Goal: Transaction & Acquisition: Book appointment/travel/reservation

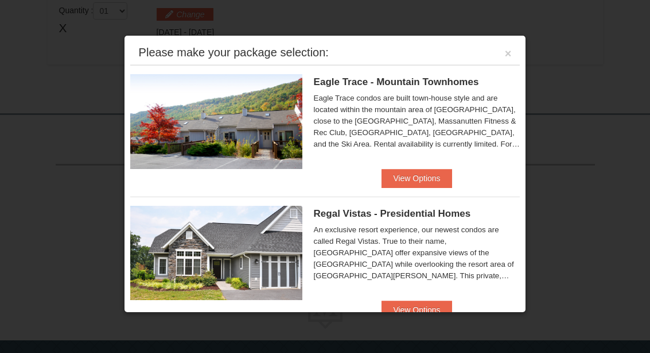
click at [86, 119] on div at bounding box center [325, 176] width 650 height 353
click at [67, 27] on div at bounding box center [325, 176] width 650 height 353
click at [510, 55] on button "×" at bounding box center [508, 53] width 7 height 11
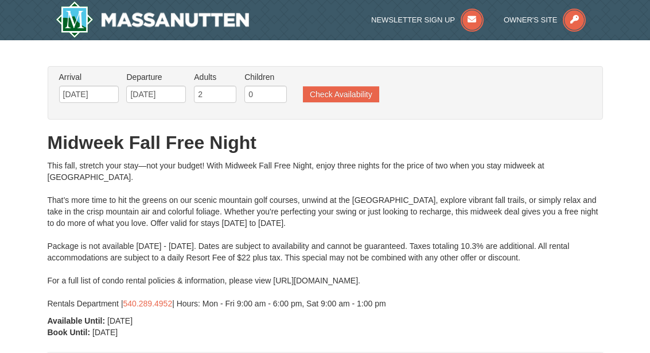
click at [344, 92] on button "Check Availability" at bounding box center [341, 94] width 76 height 16
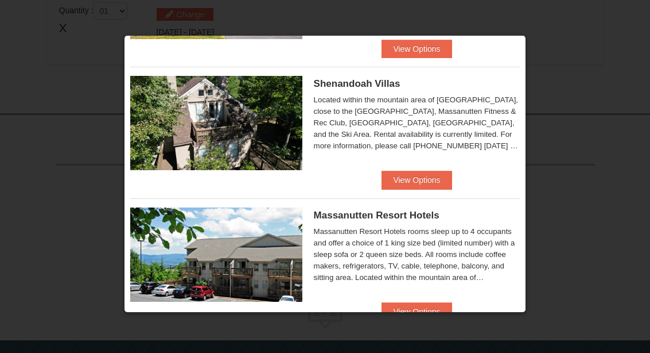
scroll to position [263, 0]
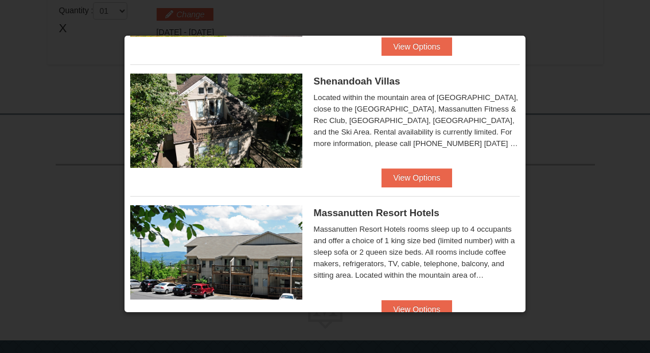
click at [429, 177] on button "View Options" at bounding box center [417, 177] width 70 height 18
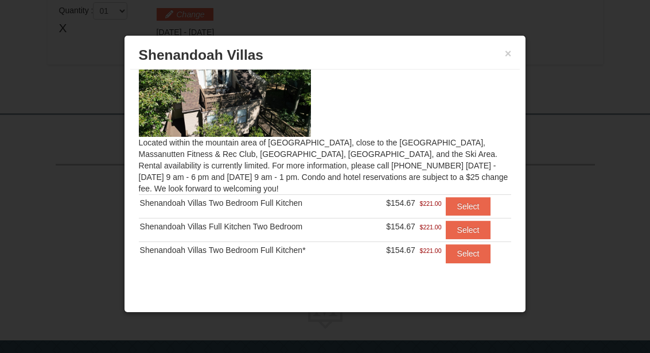
scroll to position [36, 0]
click at [510, 51] on button "×" at bounding box center [508, 53] width 7 height 11
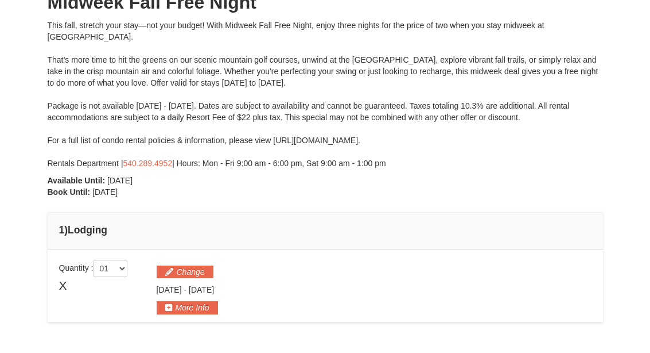
scroll to position [0, 0]
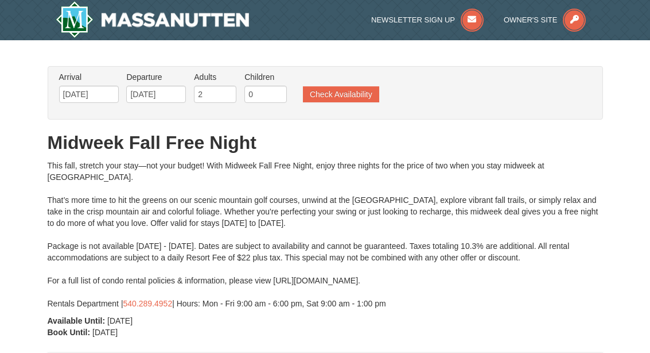
click at [351, 91] on button "Check Availability" at bounding box center [341, 94] width 76 height 16
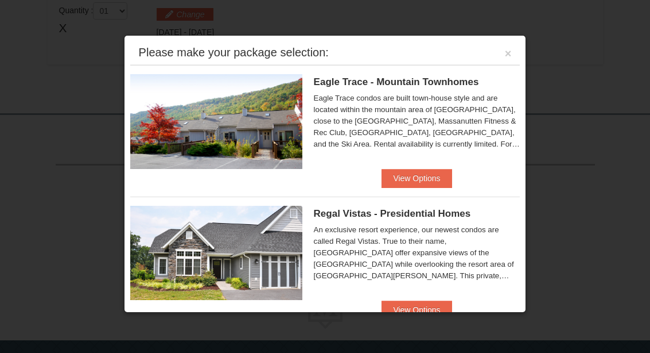
click at [425, 181] on button "View Options" at bounding box center [417, 178] width 70 height 18
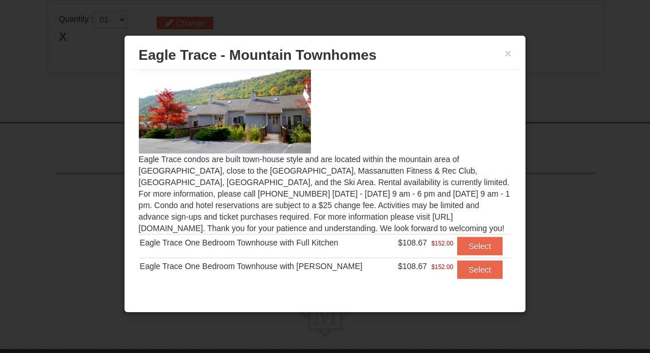
scroll to position [7, 0]
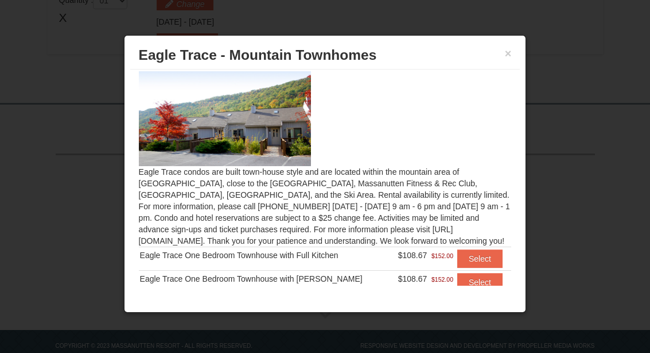
click at [511, 55] on button "×" at bounding box center [508, 53] width 7 height 11
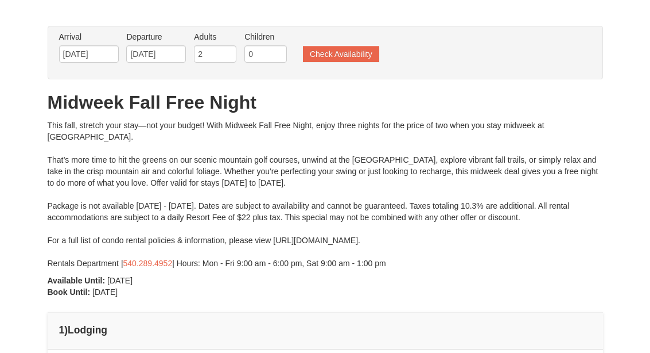
scroll to position [0, 0]
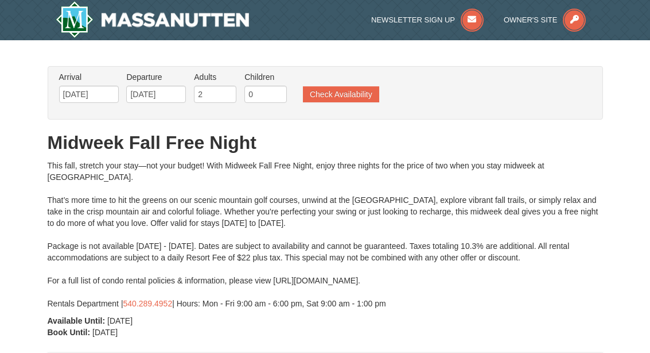
click at [343, 91] on button "Check Availability" at bounding box center [341, 94] width 76 height 16
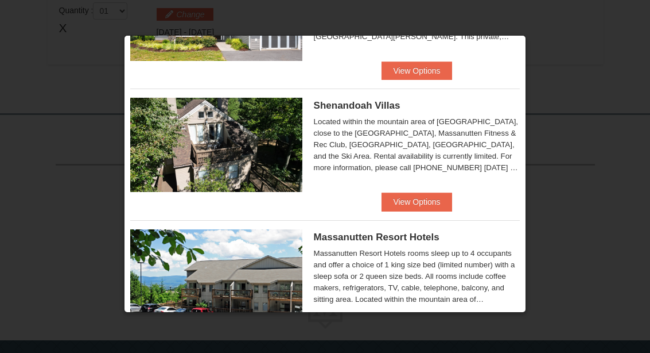
scroll to position [236, 0]
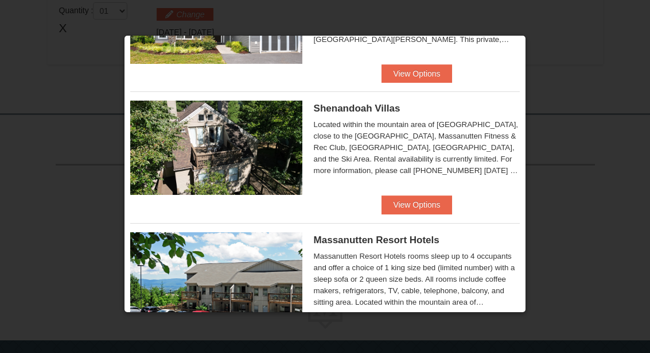
click at [421, 206] on button "View Options" at bounding box center [417, 204] width 70 height 18
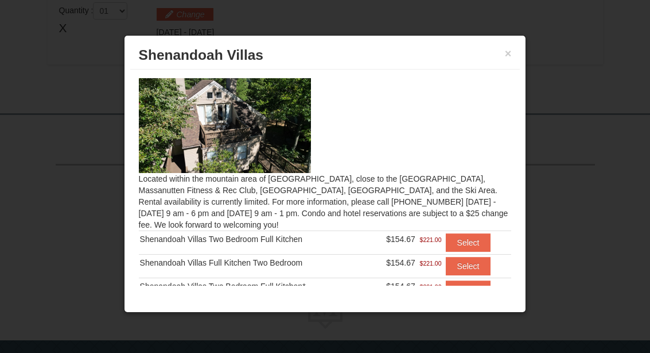
click at [510, 53] on button "×" at bounding box center [508, 53] width 7 height 11
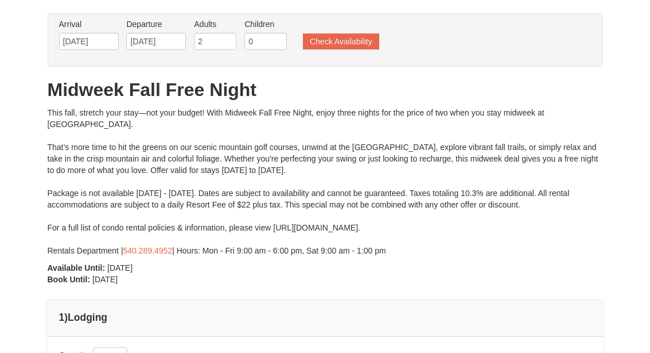
scroll to position [0, 0]
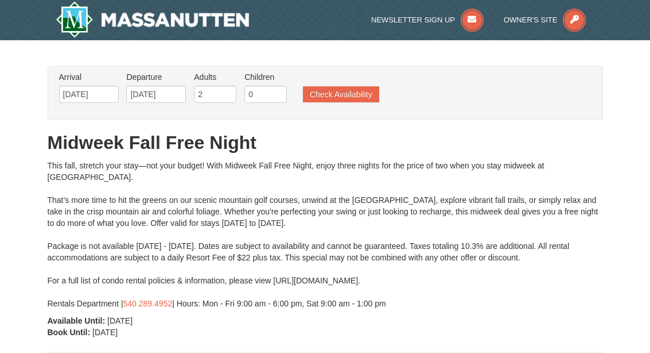
click at [337, 92] on button "Check Availability" at bounding box center [341, 94] width 76 height 16
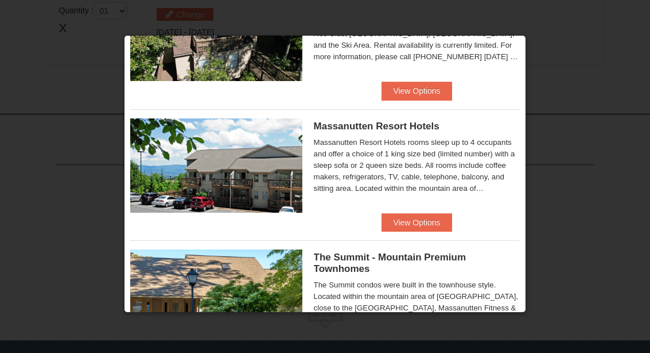
scroll to position [354, 0]
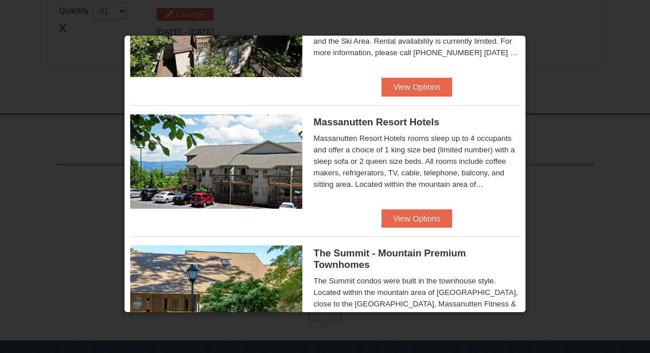
click at [422, 219] on button "View Options" at bounding box center [417, 218] width 70 height 18
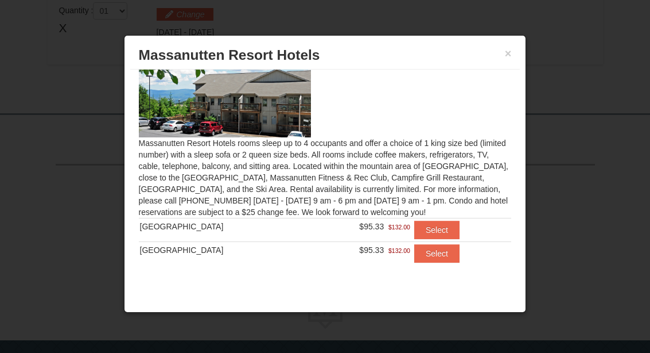
scroll to position [35, 0]
click at [508, 58] on button "×" at bounding box center [508, 53] width 7 height 11
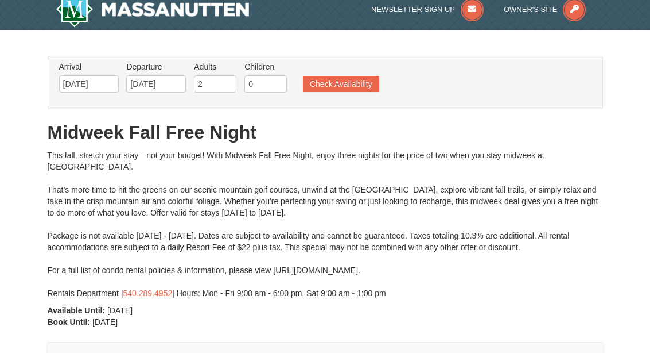
scroll to position [0, 0]
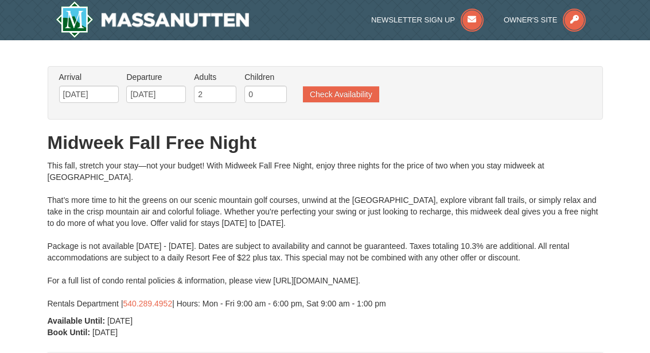
click at [337, 92] on button "Check Availability" at bounding box center [341, 94] width 76 height 16
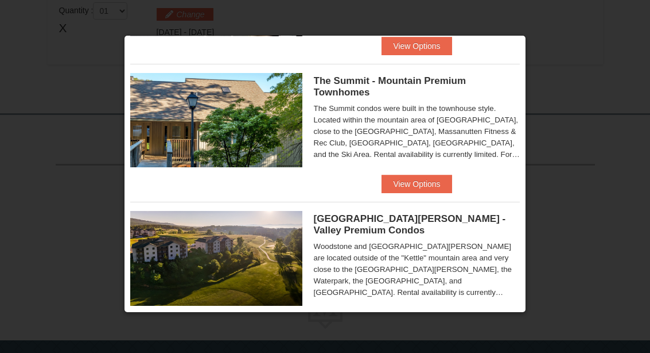
scroll to position [522, 0]
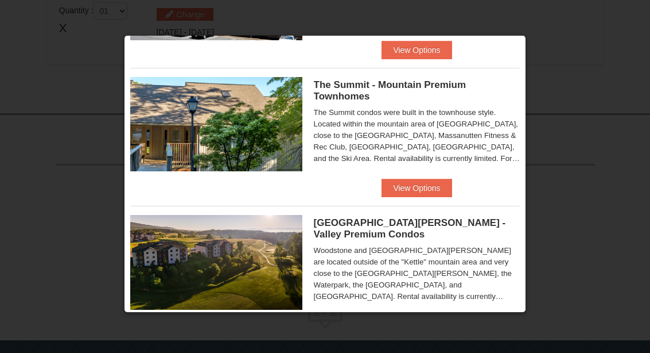
click at [435, 186] on button "View Options" at bounding box center [417, 188] width 70 height 18
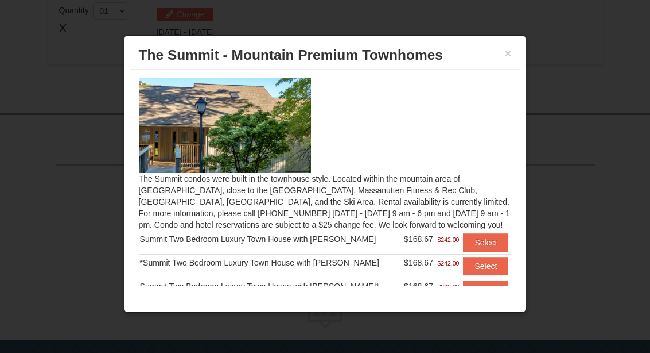
click at [510, 59] on button "×" at bounding box center [508, 53] width 7 height 11
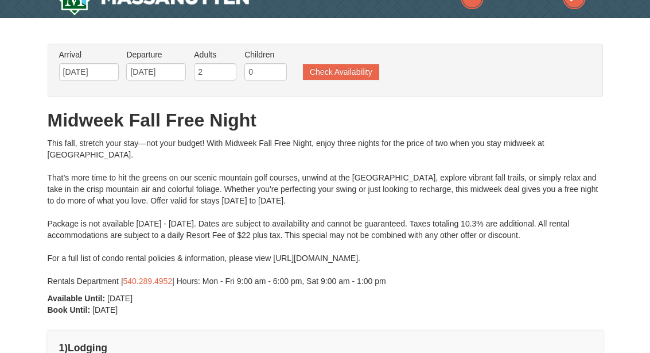
scroll to position [0, 0]
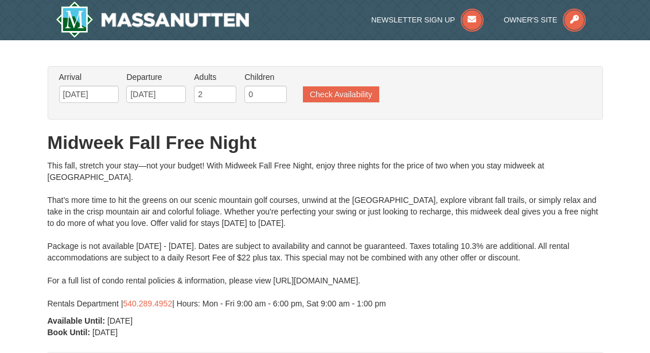
click at [339, 90] on button "Check Availability" at bounding box center [341, 94] width 76 height 16
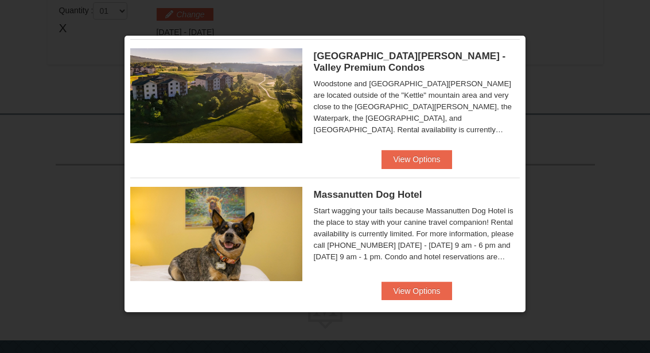
scroll to position [662, 0]
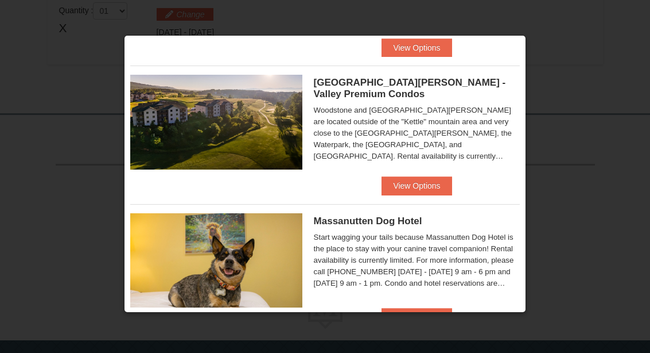
click at [424, 190] on button "View Options" at bounding box center [417, 185] width 70 height 18
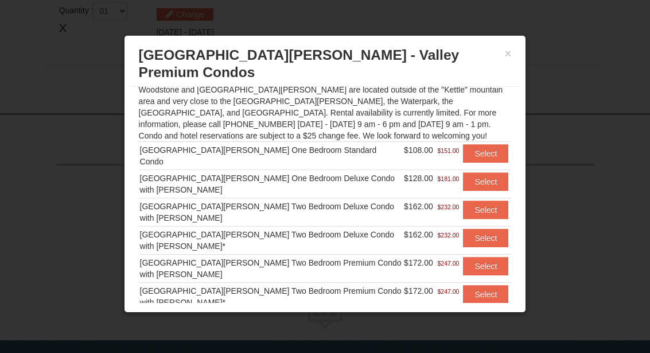
scroll to position [106, 0]
click at [511, 55] on button "×" at bounding box center [508, 53] width 7 height 11
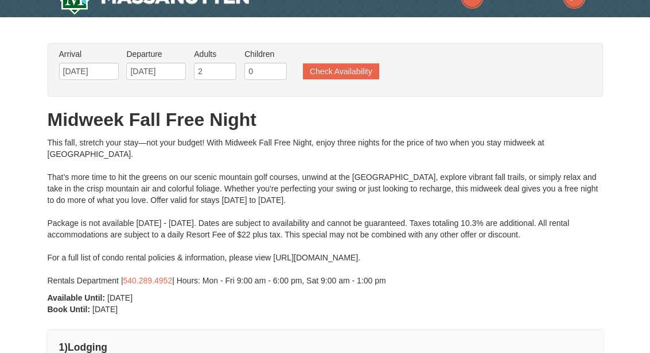
scroll to position [0, 0]
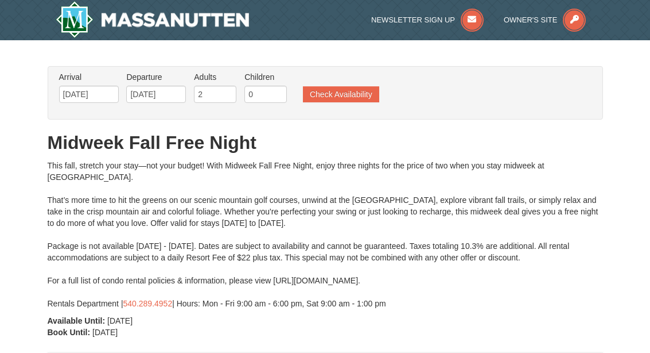
click at [346, 94] on button "Check Availability" at bounding box center [341, 94] width 76 height 16
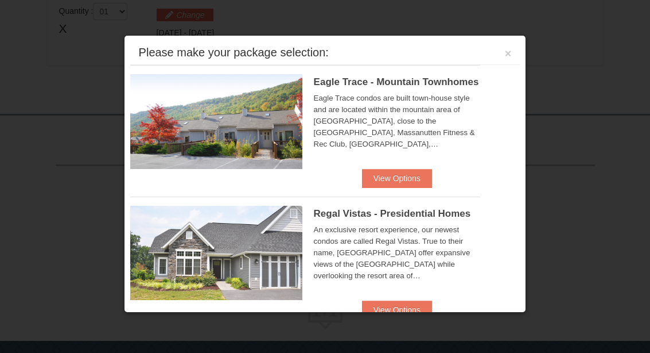
scroll to position [397, 0]
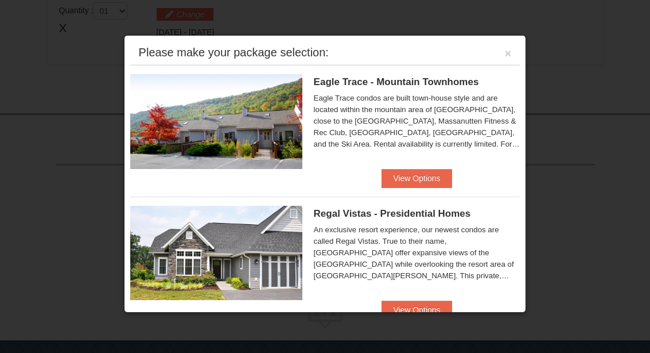
click at [221, 298] on img at bounding box center [216, 253] width 172 height 94
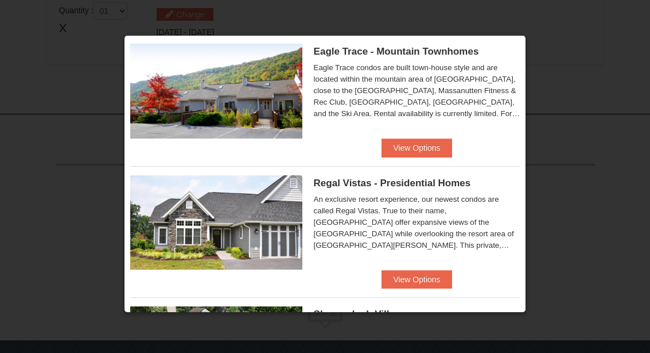
scroll to position [33, 0]
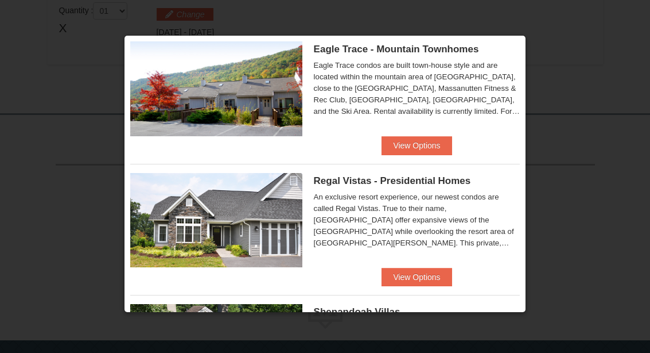
click at [406, 277] on button "View Options" at bounding box center [417, 277] width 70 height 18
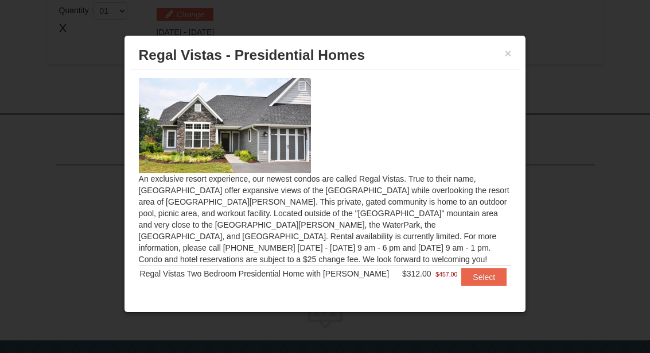
click at [508, 57] on button "×" at bounding box center [508, 53] width 7 height 11
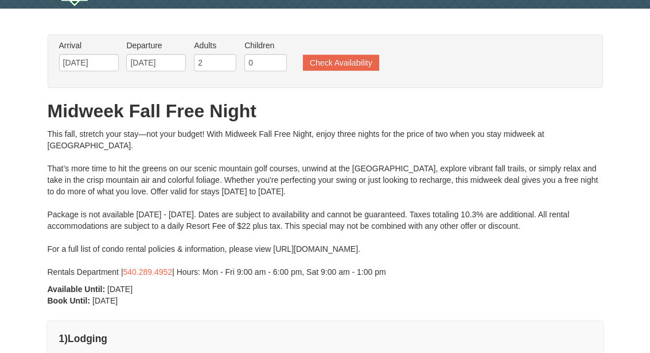
scroll to position [0, 0]
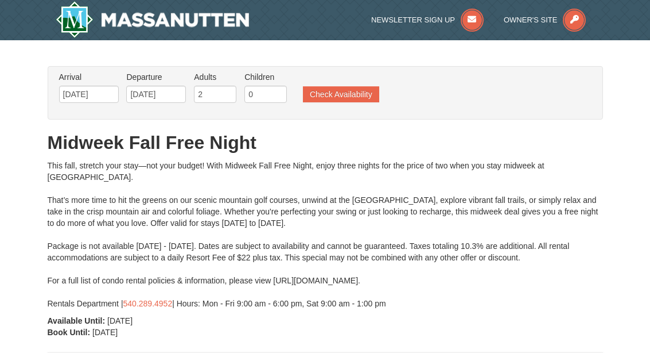
click at [338, 90] on button "Check Availability" at bounding box center [341, 94] width 76 height 16
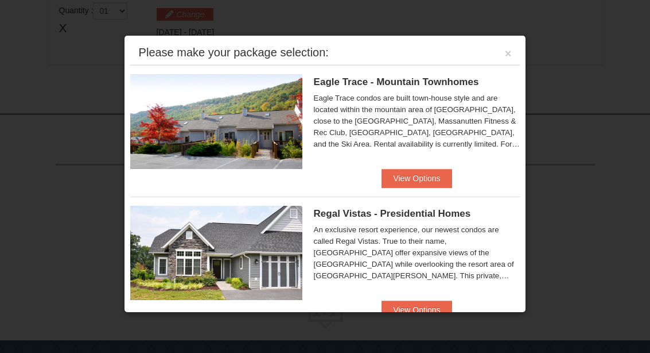
click at [416, 181] on button "View Options" at bounding box center [417, 178] width 70 height 18
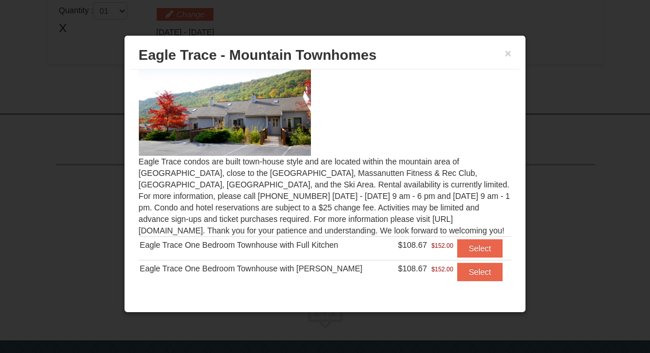
scroll to position [19, 0]
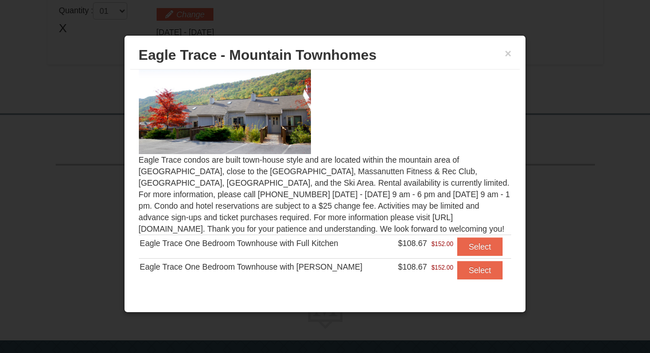
click at [343, 195] on div "Eagle Trace condos are built town-house style and are located within the mounta…" at bounding box center [325, 176] width 390 height 215
click at [377, 191] on div "Eagle Trace condos are built town-house style and are located within the mounta…" at bounding box center [325, 176] width 390 height 215
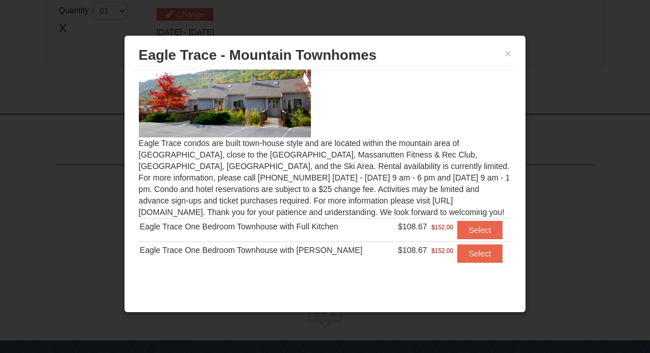
scroll to position [35, 0]
click at [277, 90] on img at bounding box center [225, 90] width 172 height 94
click at [261, 100] on img at bounding box center [225, 90] width 172 height 94
click at [474, 254] on button "Select" at bounding box center [480, 254] width 45 height 18
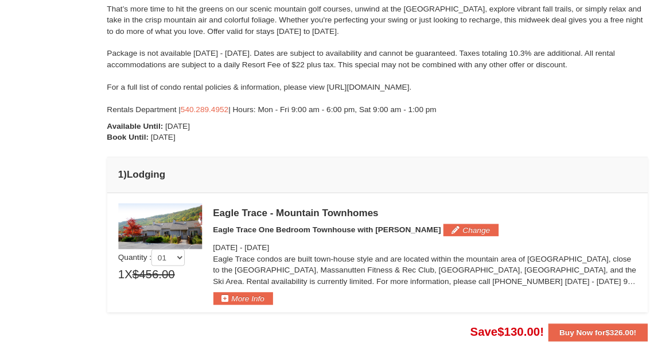
scroll to position [200, 0]
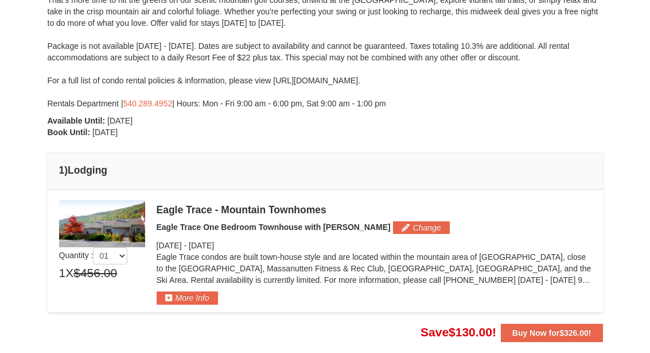
click at [545, 339] on button "Buy Now for $326.00 !" at bounding box center [552, 332] width 102 height 18
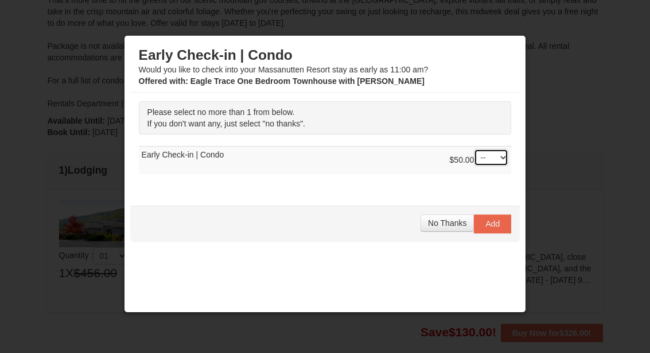
click at [497, 160] on select "-- 01" at bounding box center [491, 157] width 34 height 17
click at [446, 227] on span "No Thanks" at bounding box center [447, 222] width 38 height 9
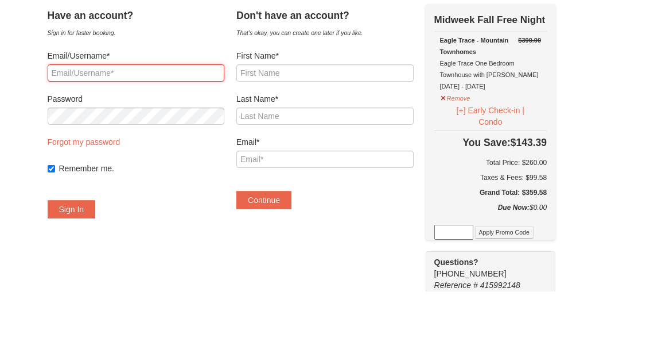
type input "[EMAIL_ADDRESS][DOMAIN_NAME]"
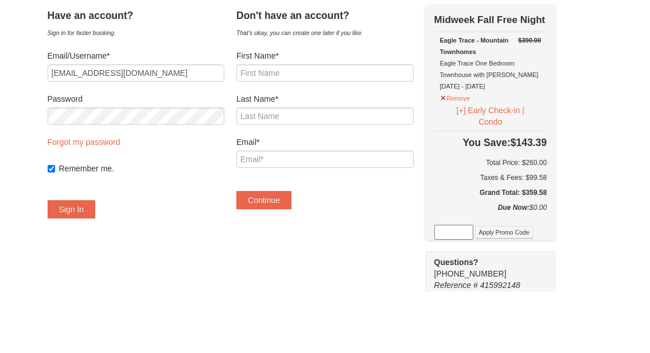
click at [83, 262] on button "Sign In" at bounding box center [72, 271] width 48 height 18
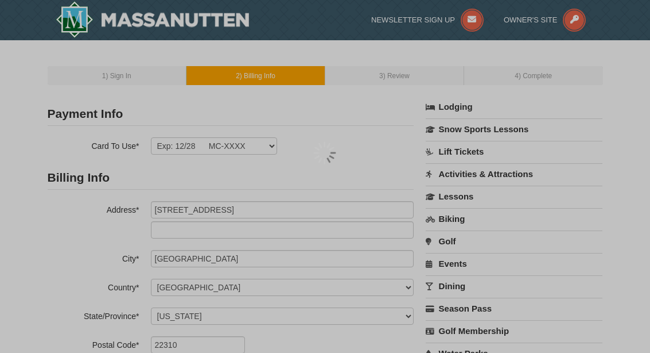
select select "VA"
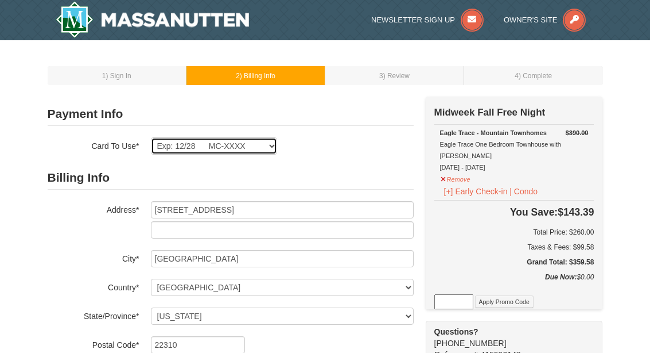
click at [264, 148] on select "Exp: 12/28 MC-XXXX New Card" at bounding box center [214, 145] width 126 height 17
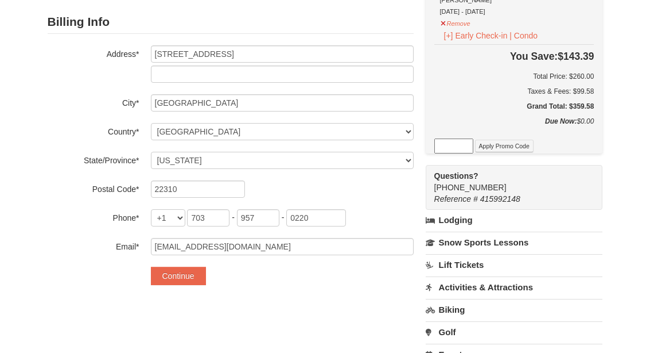
scroll to position [157, 0]
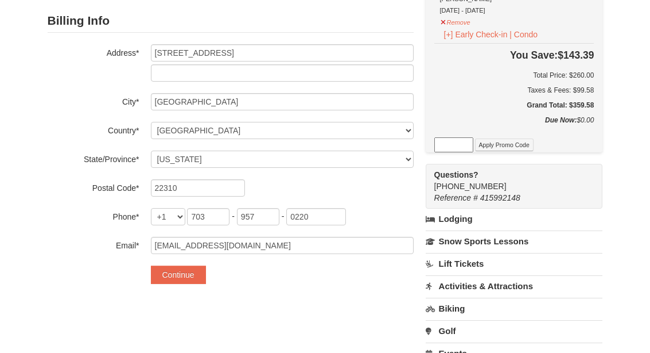
click at [180, 278] on button "Continue" at bounding box center [178, 274] width 55 height 18
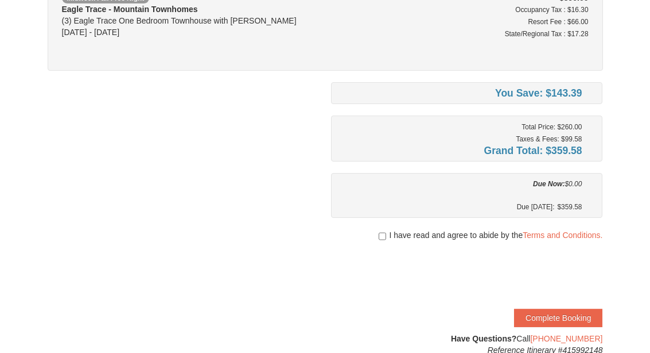
scroll to position [142, 0]
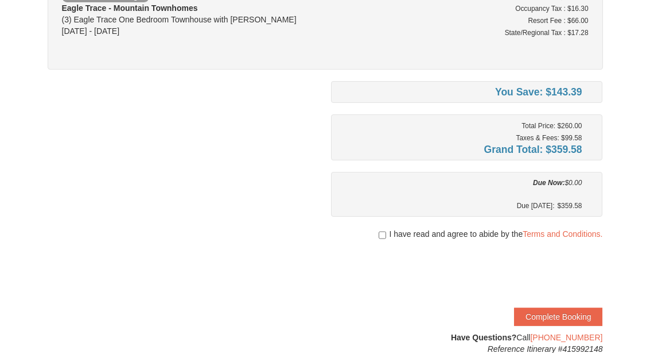
click at [382, 235] on input "checkbox" at bounding box center [382, 235] width 7 height 9
checkbox input "true"
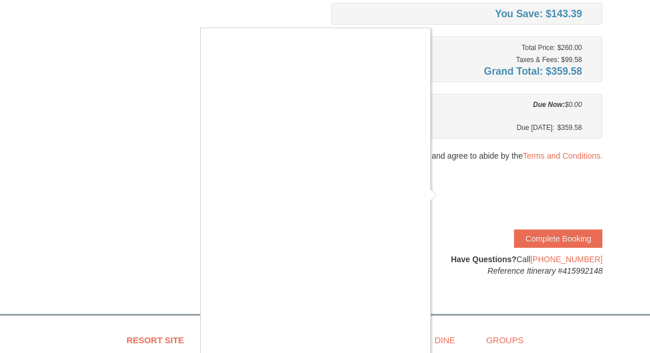
scroll to position [215, 0]
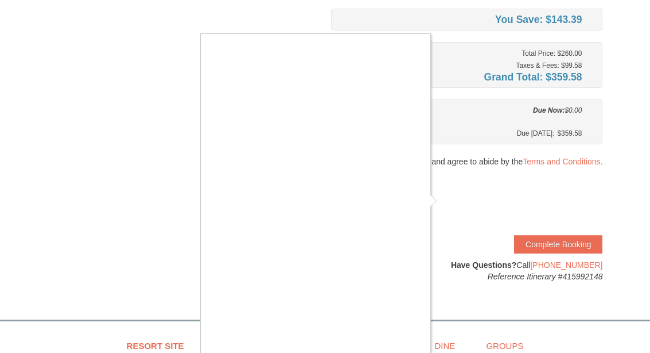
click at [407, 352] on div at bounding box center [325, 176] width 650 height 353
click at [450, 202] on div at bounding box center [325, 176] width 650 height 353
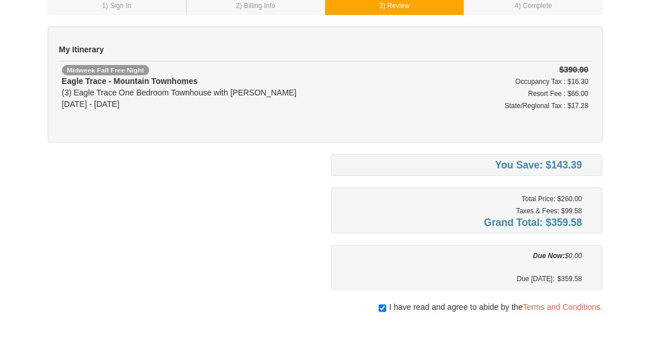
scroll to position [77, 0]
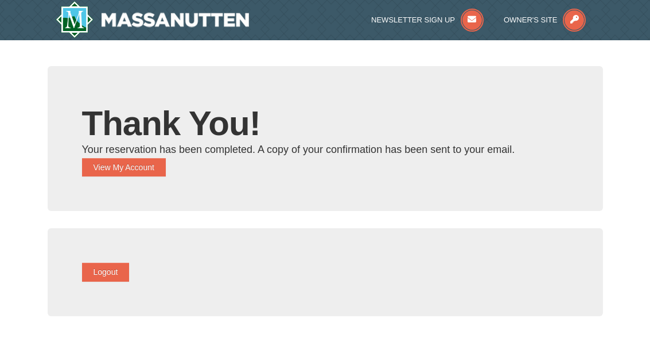
click at [141, 166] on button "View My Account" at bounding box center [124, 167] width 84 height 18
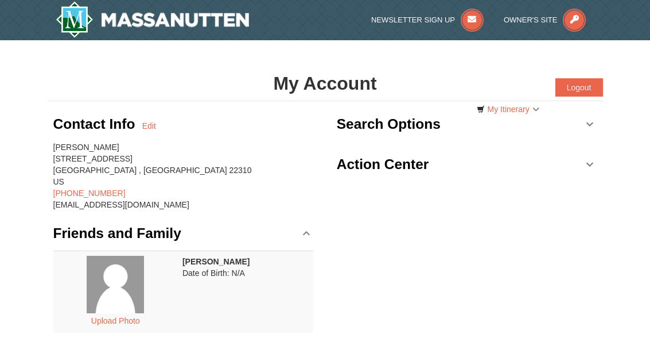
click at [579, 278] on div "Contact Info Edit [PERSON_NAME] [STREET_ADDRESS] [PHONE_NUMBER] [EMAIL_ADDRESS]…" at bounding box center [326, 288] width 556 height 375
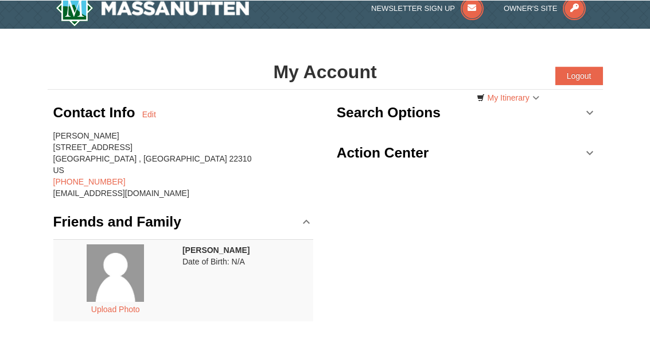
scroll to position [11, 0]
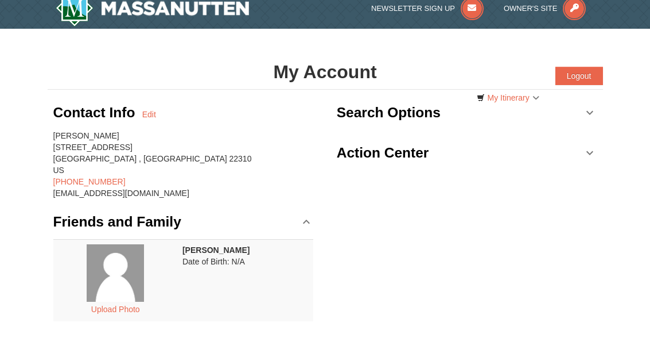
click at [521, 100] on link "My Itinerary" at bounding box center [509, 97] width 78 height 17
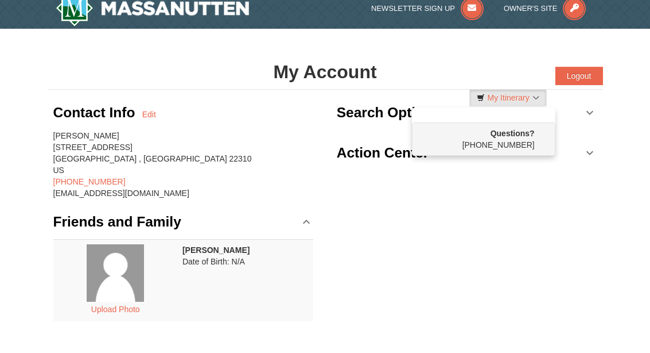
click at [511, 320] on div at bounding box center [325, 176] width 650 height 353
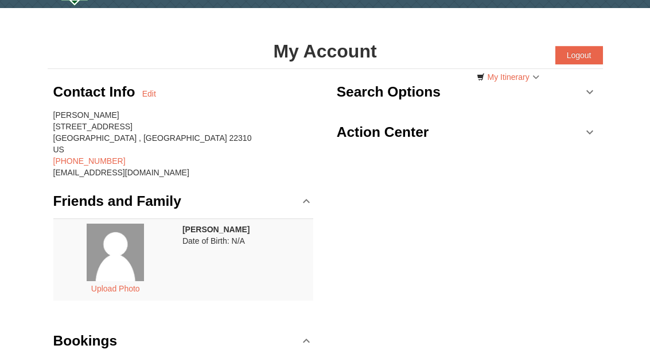
scroll to position [43, 0]
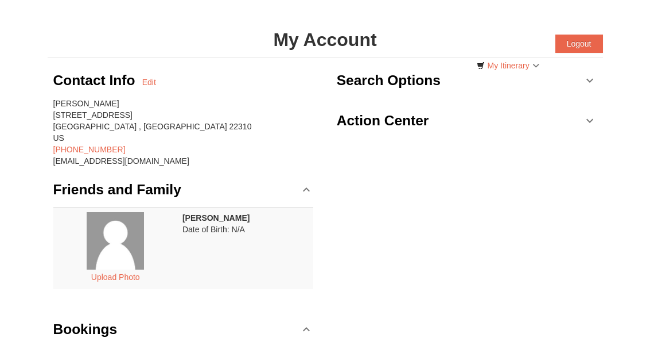
click at [117, 281] on button "Upload Photo" at bounding box center [115, 277] width 61 height 15
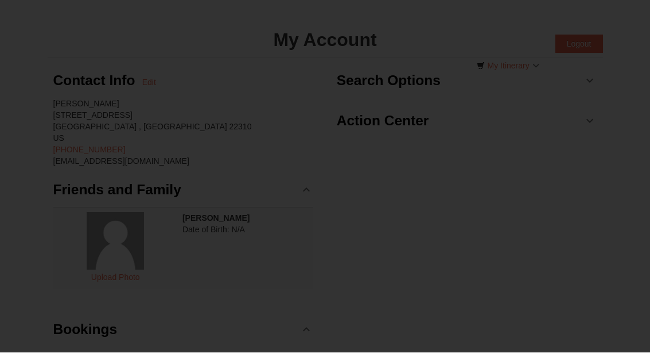
scroll to position [44, 0]
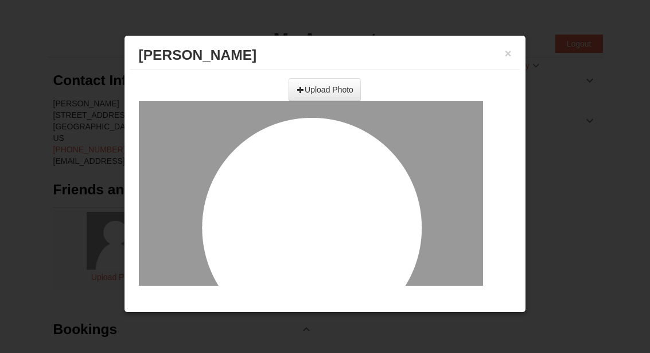
click at [314, 94] on input "file" at bounding box center [199, 85] width 326 height 17
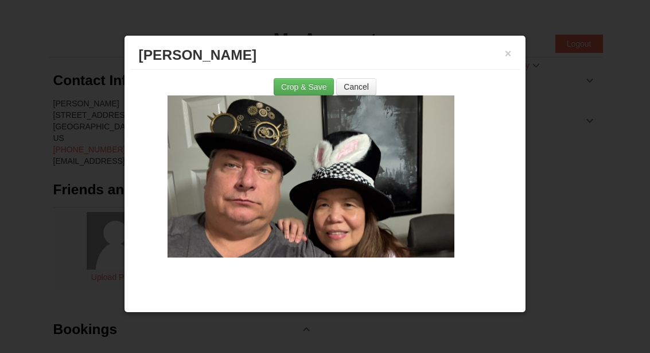
click at [301, 92] on button "Crop & Save" at bounding box center [304, 86] width 60 height 17
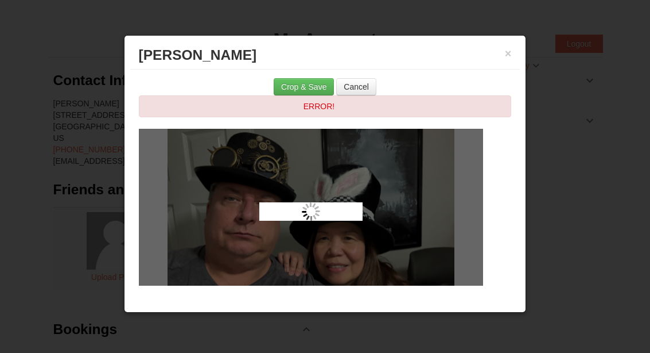
click at [374, 253] on div at bounding box center [311, 211] width 344 height 165
click at [304, 88] on button "Crop & Save" at bounding box center [304, 86] width 60 height 17
click at [359, 95] on button "Cancel" at bounding box center [356, 86] width 40 height 17
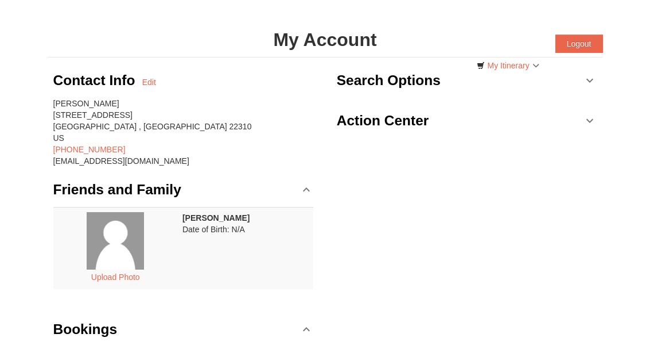
click at [124, 278] on button "Upload Photo" at bounding box center [115, 276] width 61 height 15
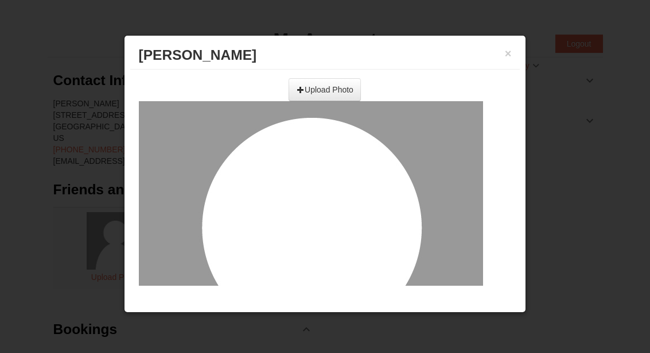
click at [311, 92] on input "file" at bounding box center [199, 85] width 326 height 17
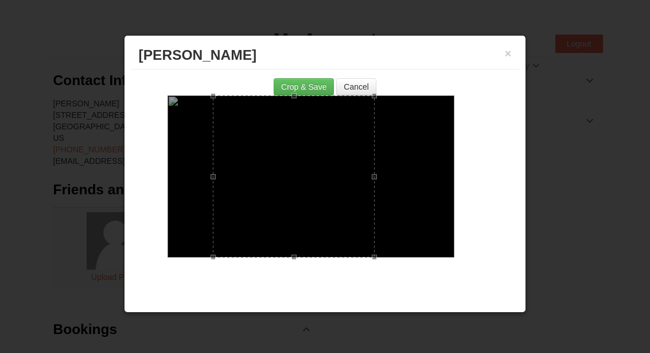
click at [304, 91] on button "Crop & Save" at bounding box center [304, 86] width 60 height 17
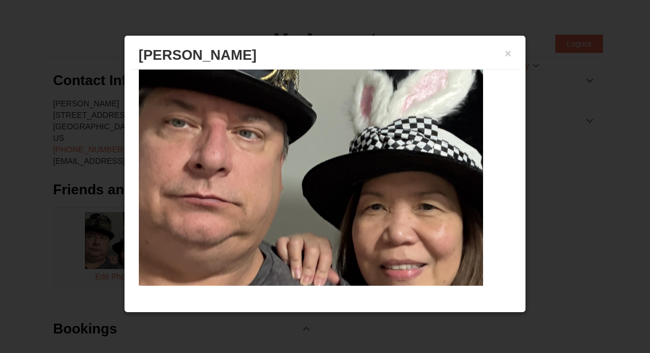
scroll to position [140, 0]
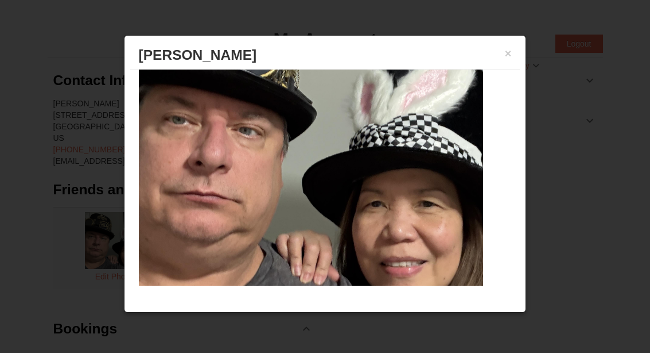
click at [511, 59] on button "×" at bounding box center [508, 53] width 7 height 11
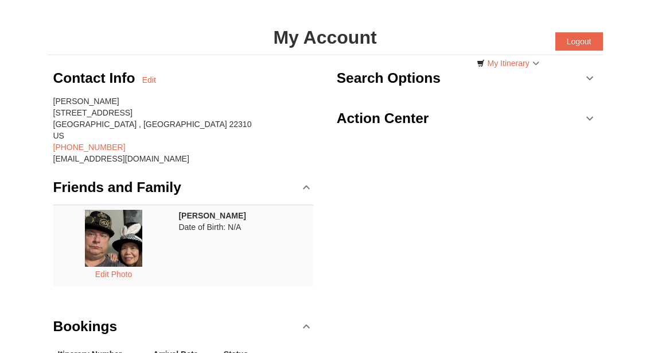
scroll to position [0, 0]
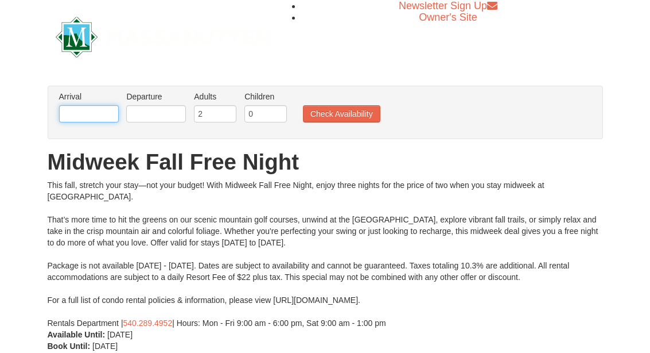
click at [90, 121] on input "text" at bounding box center [89, 113] width 60 height 17
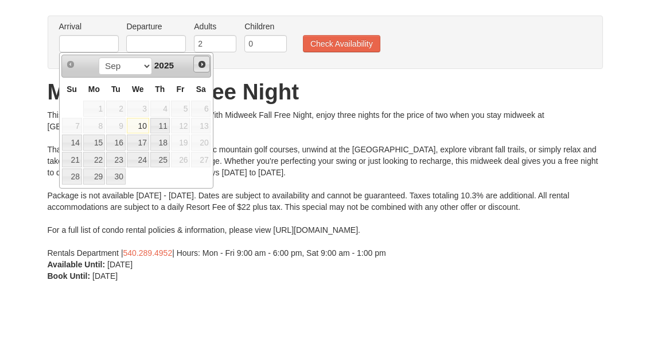
click at [208, 126] on link "Next" at bounding box center [201, 134] width 17 height 17
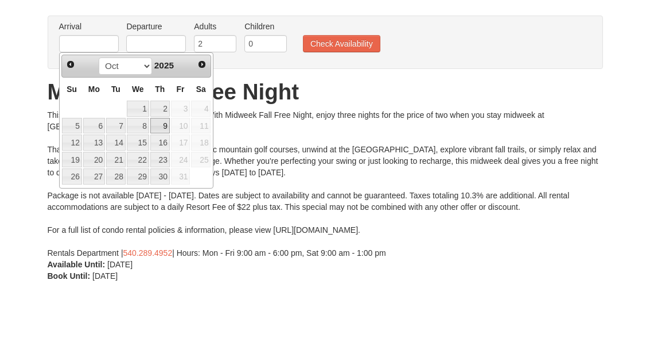
click at [153, 188] on link "9" at bounding box center [160, 196] width 20 height 16
type input "10/09/2025"
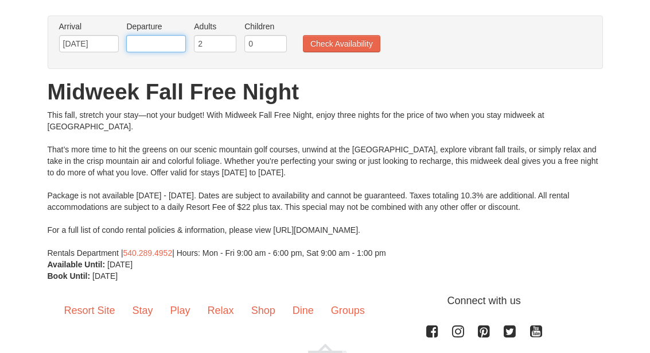
click at [161, 45] on input "text" at bounding box center [156, 43] width 60 height 17
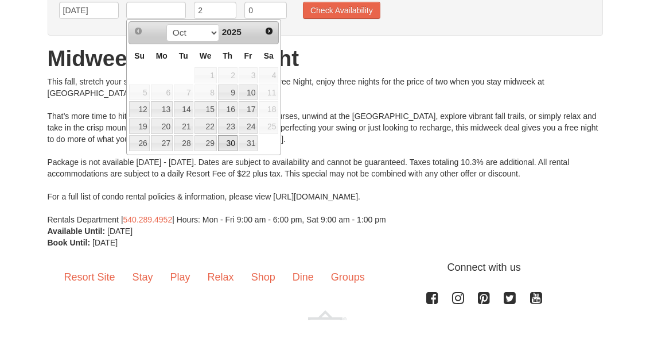
click at [230, 168] on link "30" at bounding box center [228, 176] width 20 height 16
type input "10/30/2025"
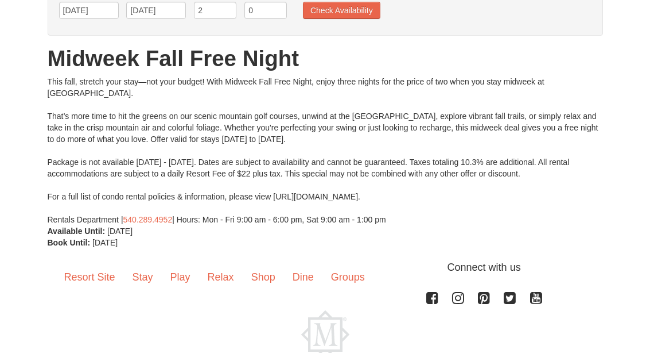
click at [346, 10] on button "Check Availability" at bounding box center [342, 10] width 78 height 17
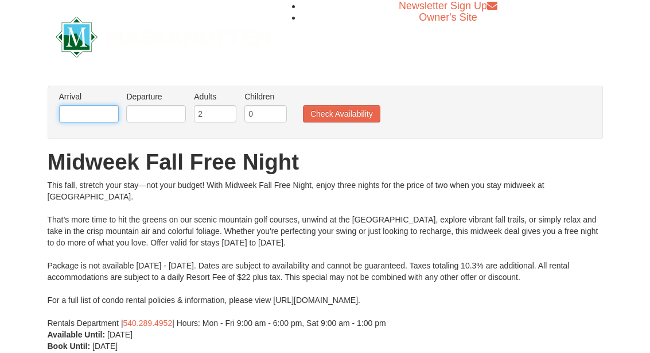
click at [96, 110] on input "text" at bounding box center [89, 113] width 60 height 17
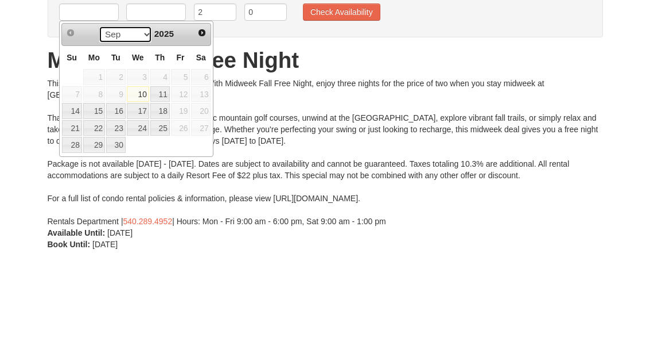
click at [146, 127] on select "Sep Oct Nov Dec" at bounding box center [125, 135] width 53 height 17
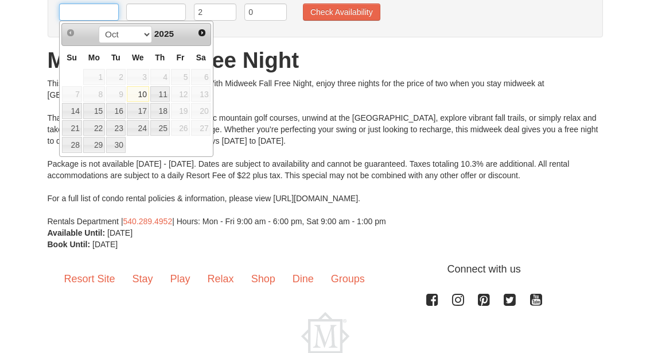
scroll to position [101, 0]
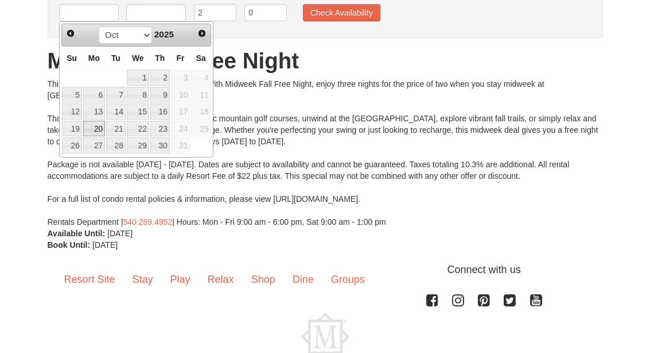
click at [103, 129] on link "20" at bounding box center [94, 129] width 22 height 16
type input "[DATE]"
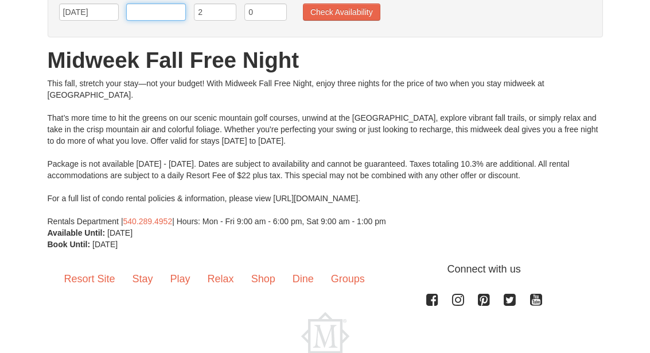
click at [153, 16] on input "text" at bounding box center [156, 11] width 60 height 17
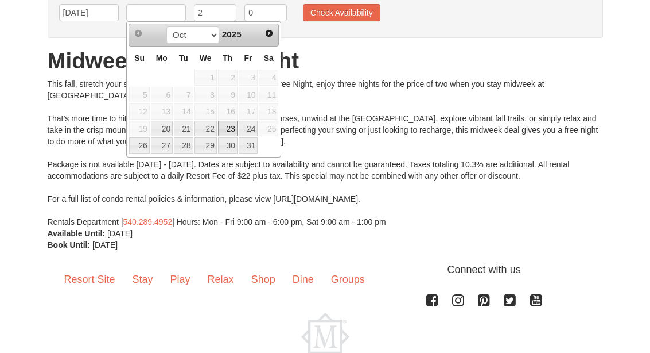
click at [229, 126] on link "23" at bounding box center [228, 129] width 20 height 16
type input "[DATE]"
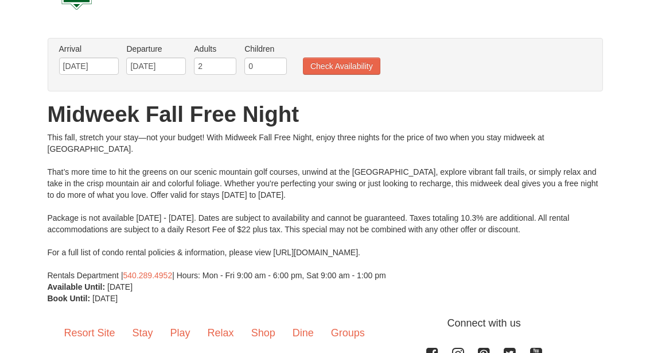
click at [342, 65] on button "Check Availability" at bounding box center [342, 66] width 78 height 17
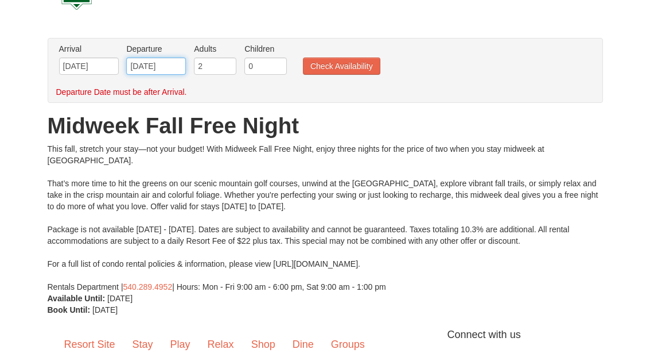
click at [152, 70] on input "[DATE]" at bounding box center [156, 65] width 60 height 17
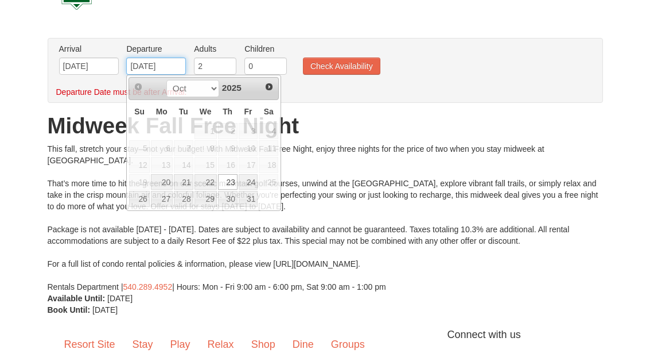
scroll to position [47, 0]
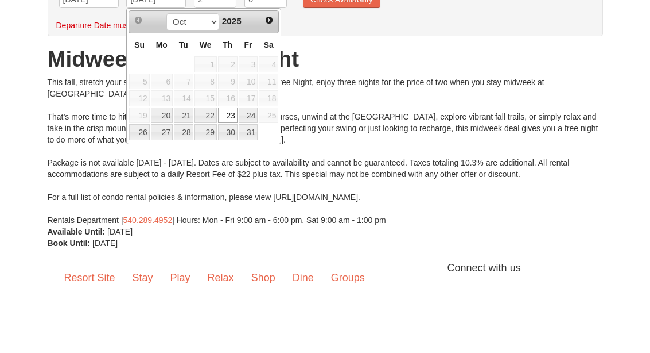
click at [342, 38] on div "From: To: Adults: 2 Children: 0 Change Arrival Please format dates MM/DD/YYYY P…" at bounding box center [326, 176] width 556 height 277
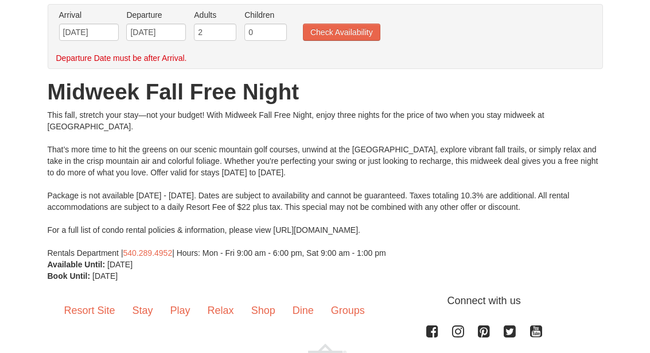
scroll to position [55, 0]
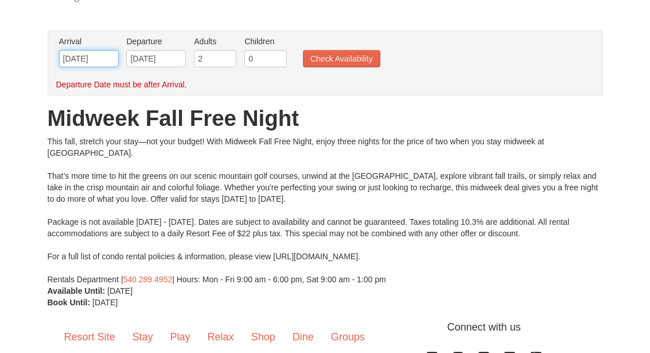
click at [83, 57] on input "[DATE]" at bounding box center [89, 58] width 60 height 17
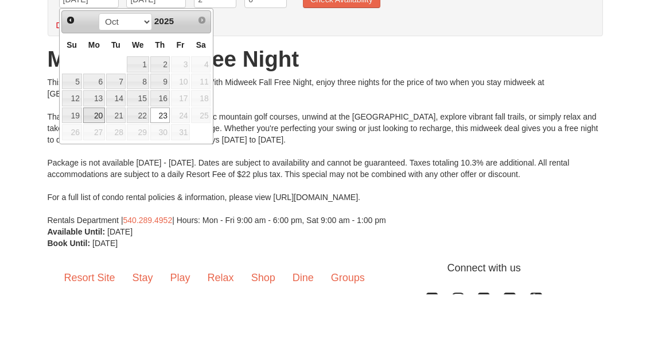
click at [102, 166] on link "20" at bounding box center [94, 174] width 22 height 16
type input "[DATE]"
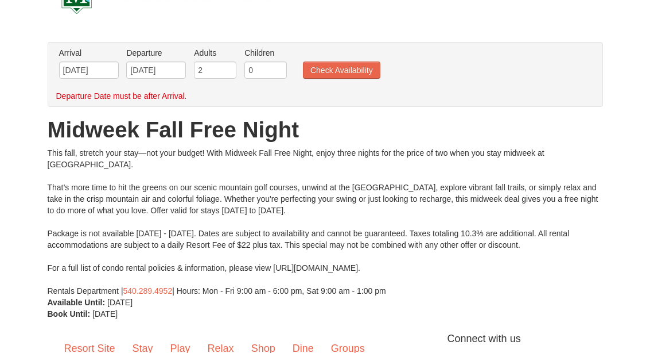
scroll to position [38, 0]
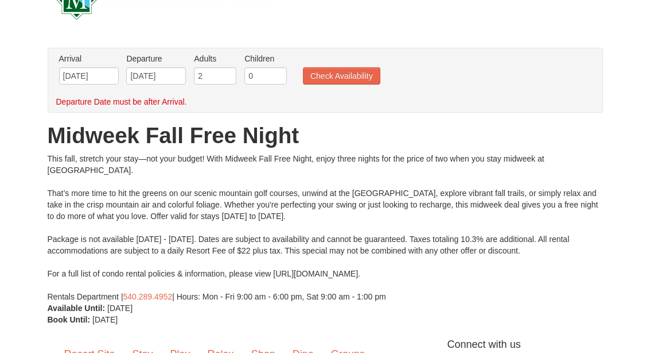
click at [346, 78] on button "Check Availability" at bounding box center [342, 75] width 78 height 17
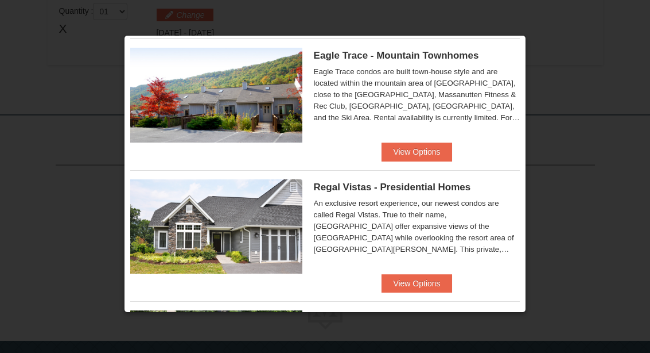
scroll to position [26, 0]
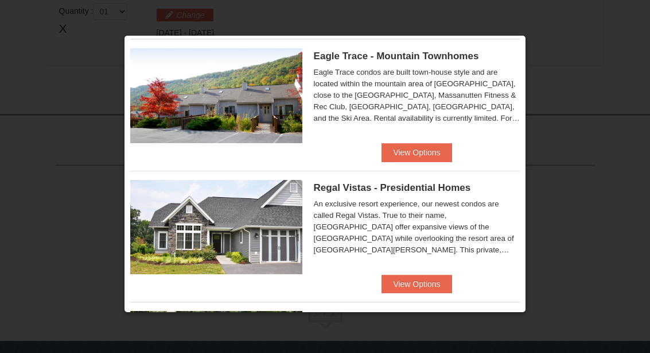
click at [433, 153] on button "View Options" at bounding box center [417, 152] width 70 height 18
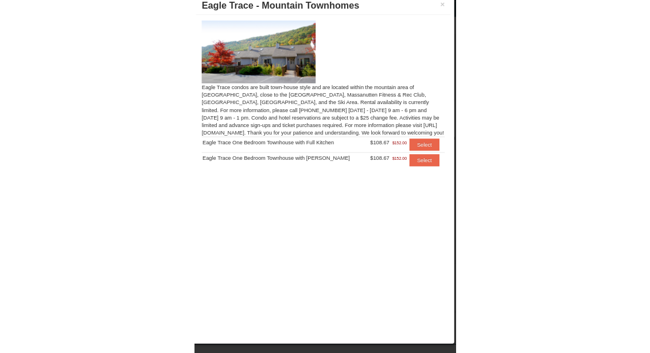
scroll to position [40, 0]
